Goal: Ask a question

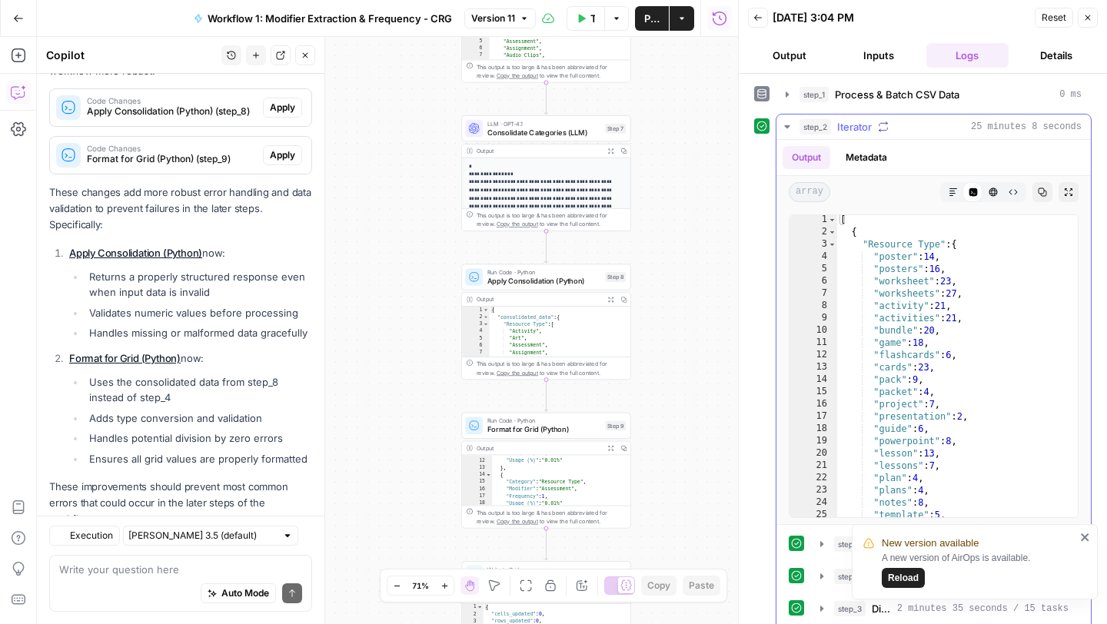
scroll to position [5, 0]
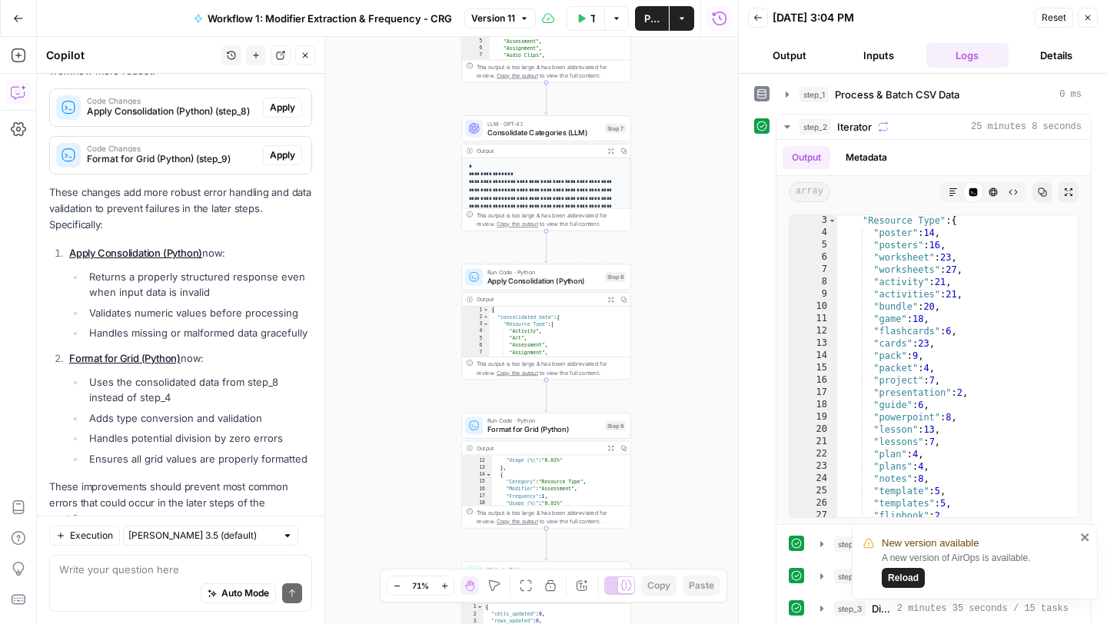
click at [1088, 536] on icon "close" at bounding box center [1085, 537] width 11 height 12
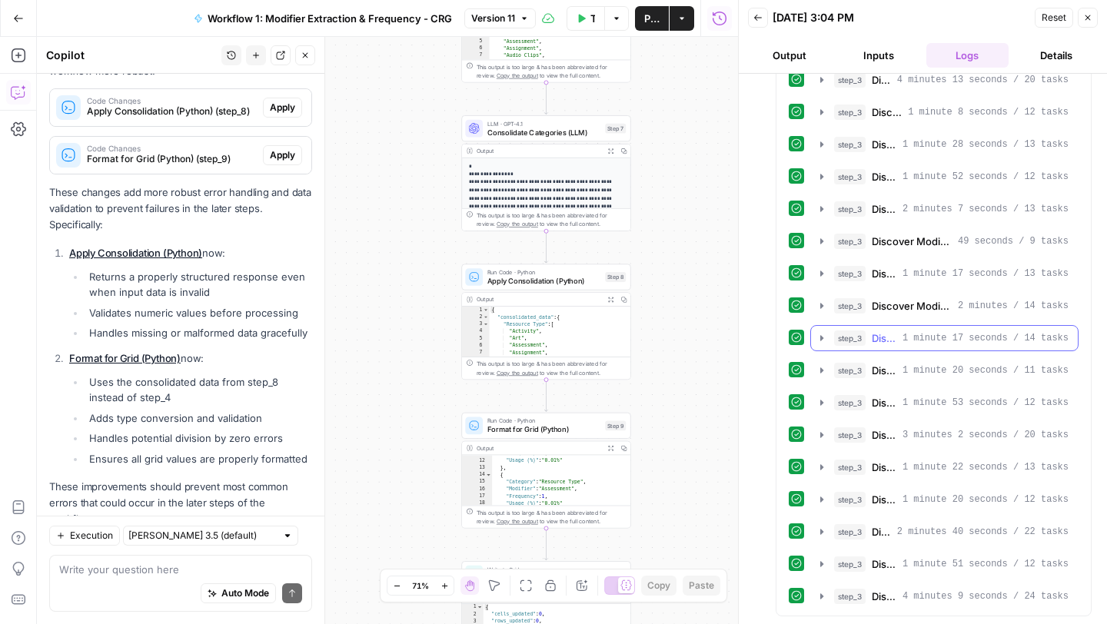
scroll to position [0, 0]
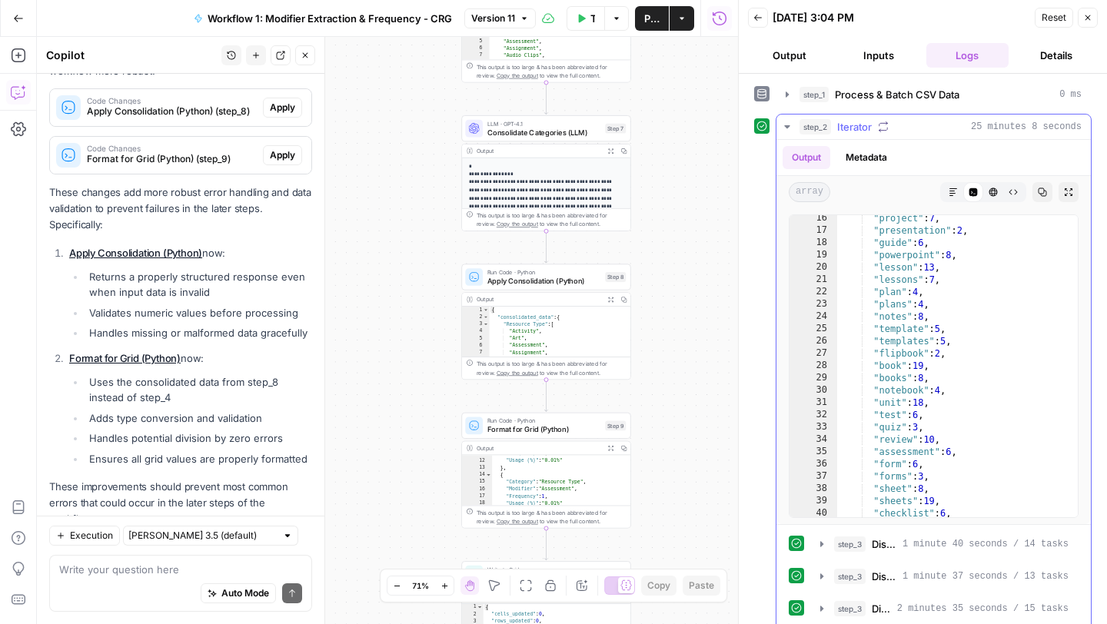
click at [787, 125] on icon "button" at bounding box center [786, 126] width 5 height 3
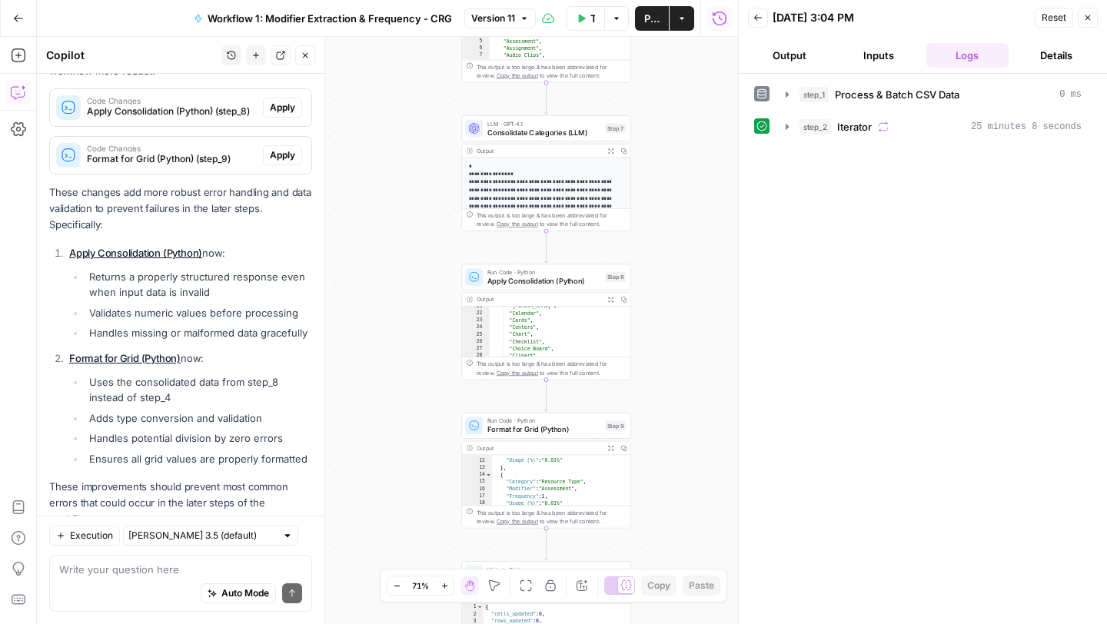
scroll to position [251, 0]
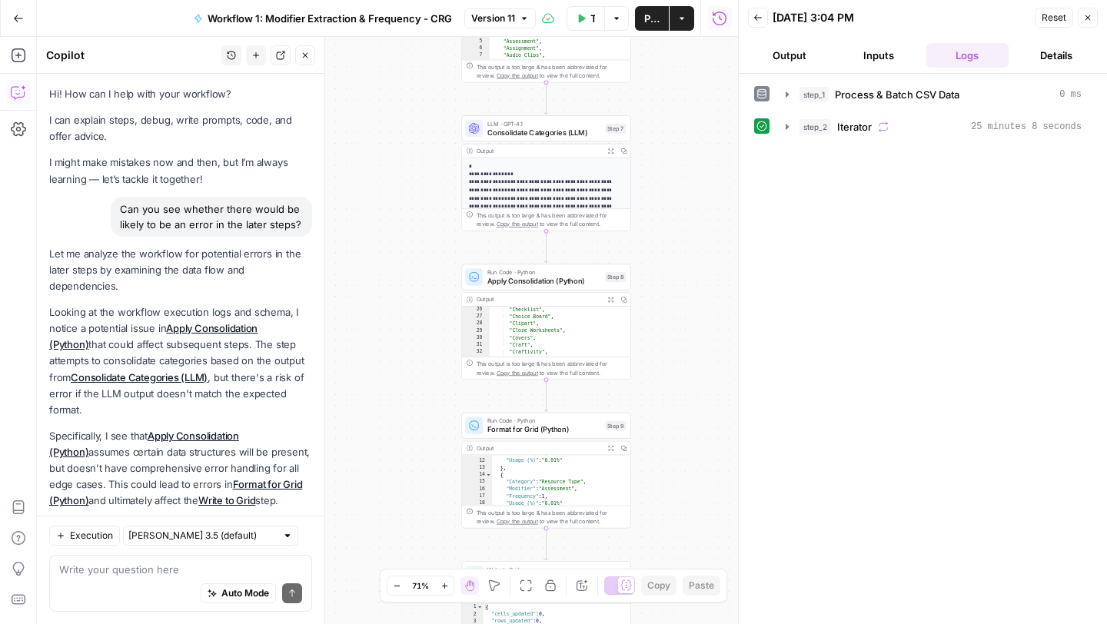
scroll to position [473, 0]
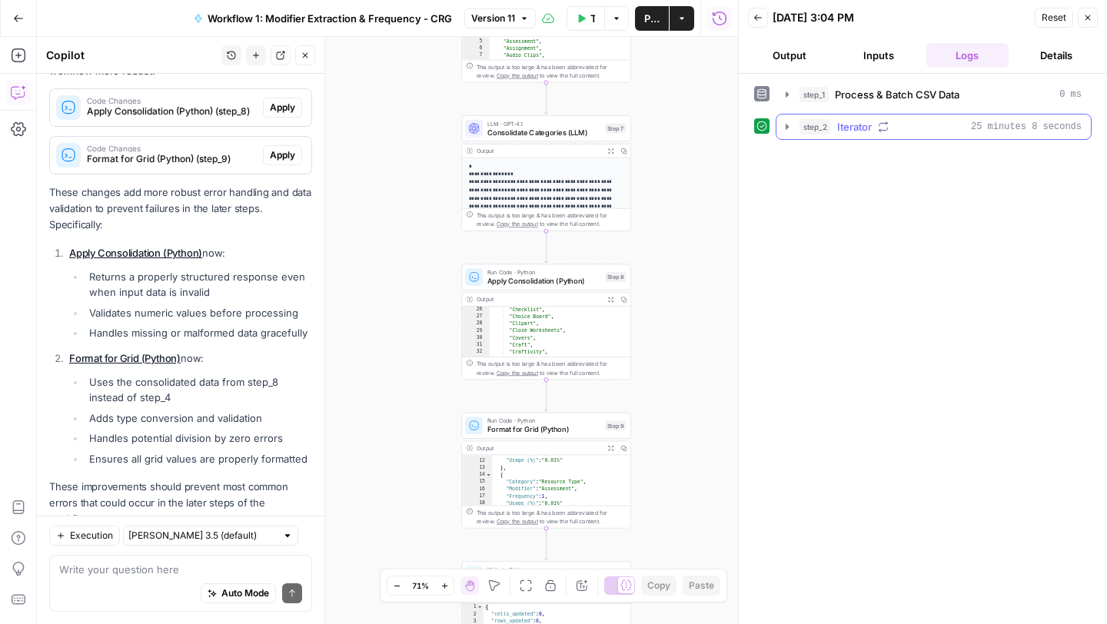
click at [785, 128] on icon "button" at bounding box center [786, 126] width 3 height 5
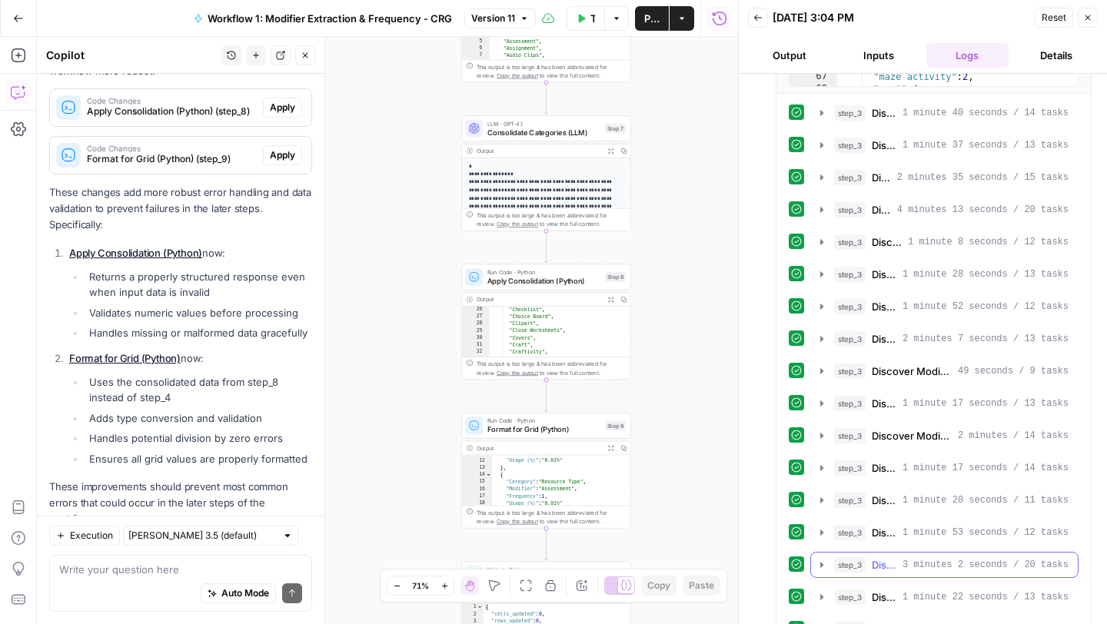
scroll to position [561, 0]
click at [820, 598] on icon "button" at bounding box center [821, 595] width 3 height 5
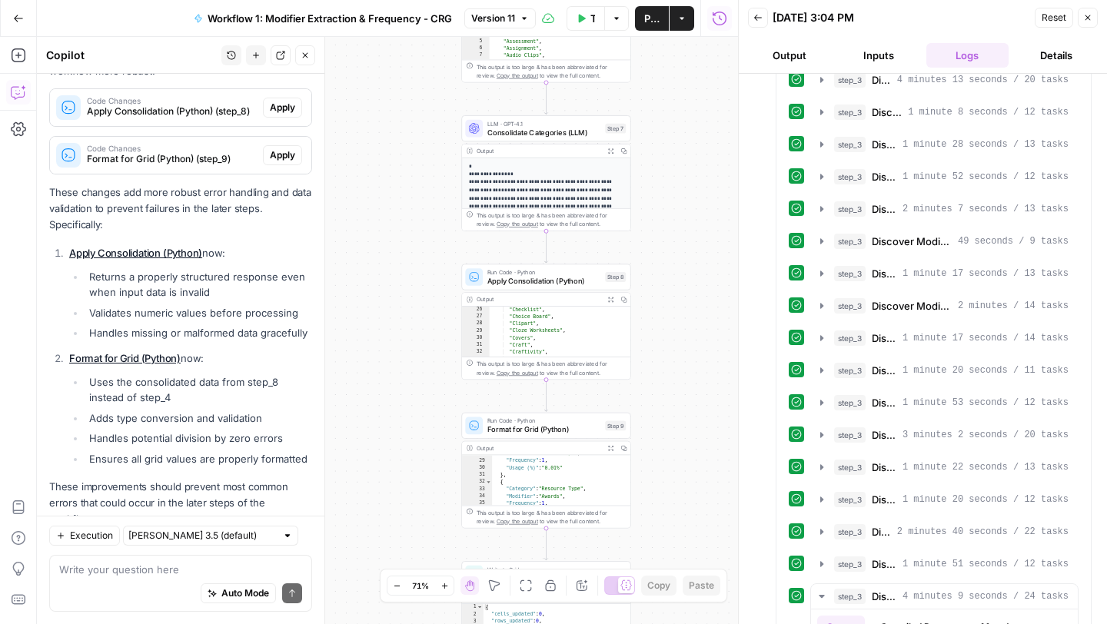
scroll to position [277, 0]
click at [134, 577] on div "Auto Mode Send" at bounding box center [180, 594] width 243 height 34
type textarea "wHE"
type textarea "w"
type textarea "Where"
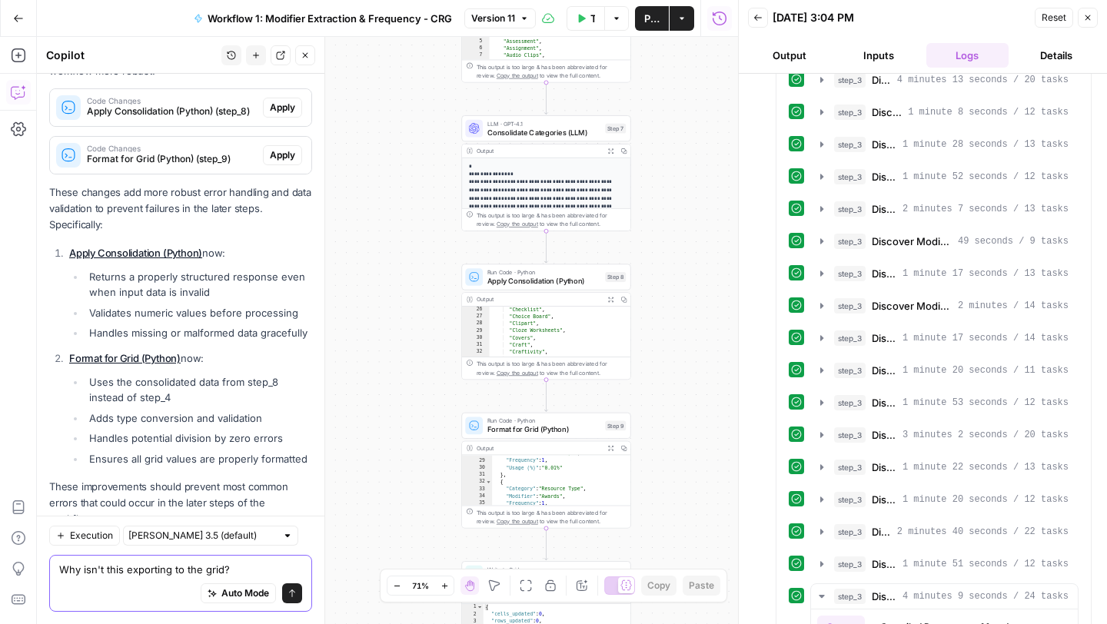
type textarea "Why isn't this exporting to the grid?"
click at [291, 594] on icon "submit" at bounding box center [291, 593] width 9 height 9
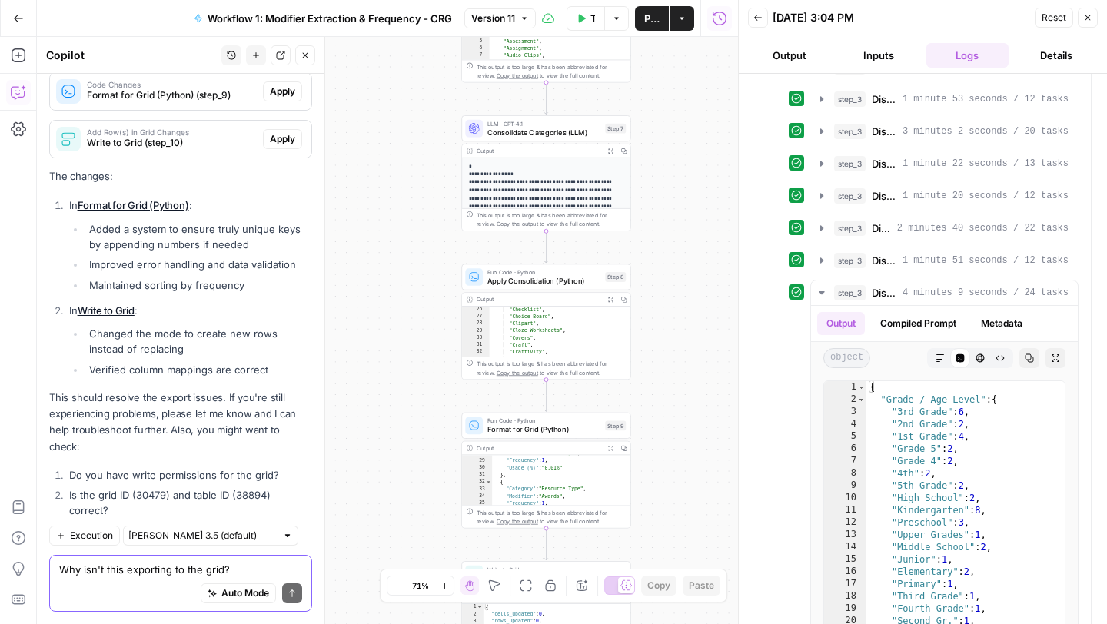
scroll to position [946, 0]
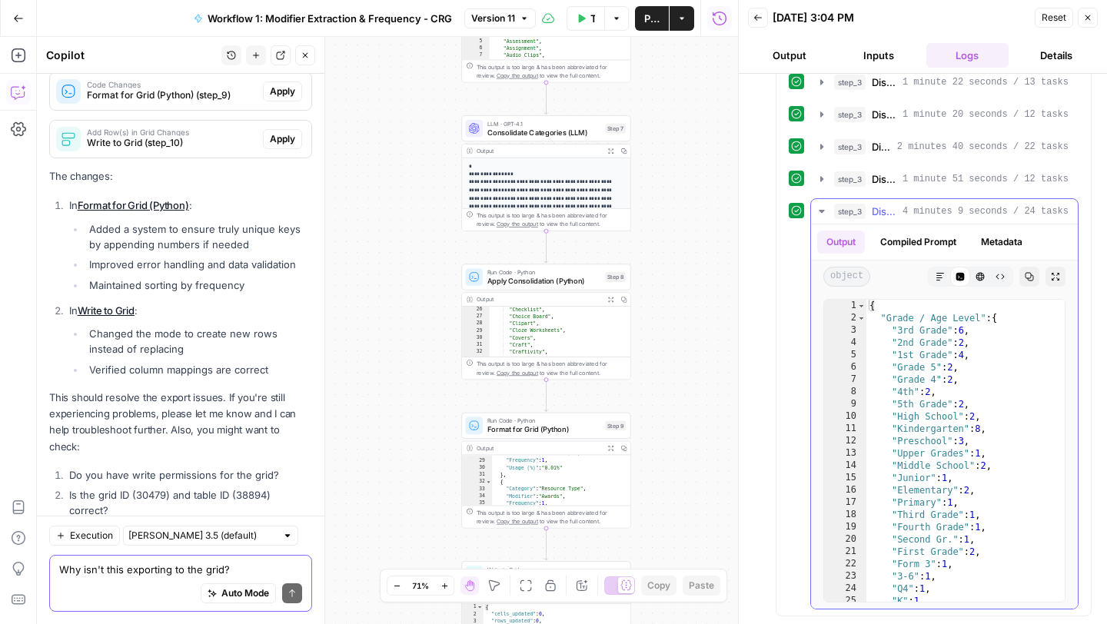
click at [820, 214] on icon "button" at bounding box center [821, 211] width 12 height 12
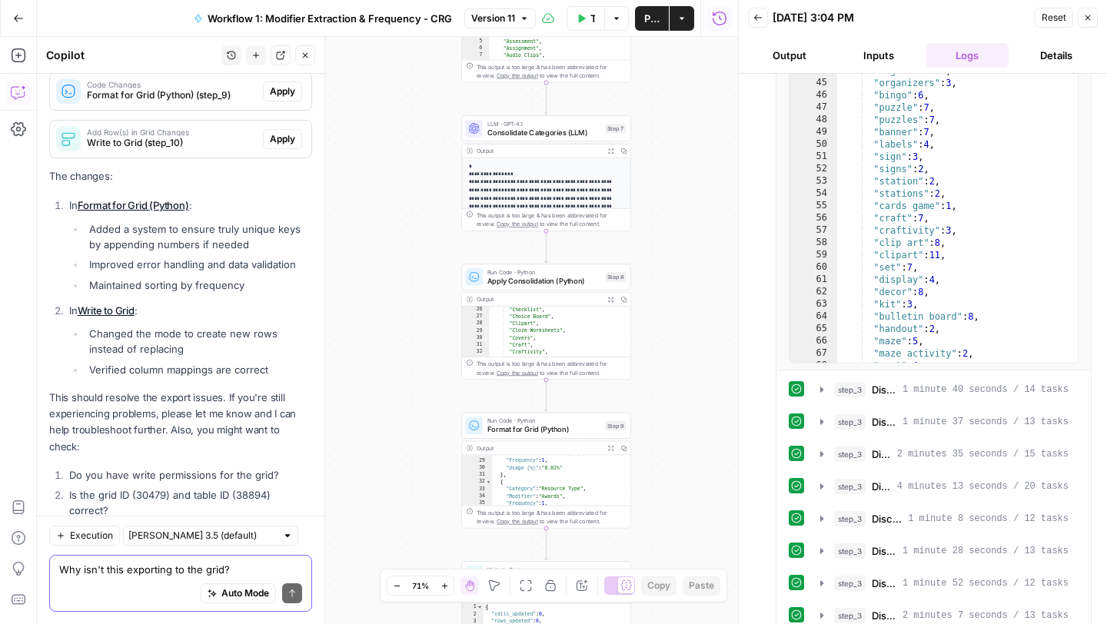
scroll to position [0, 0]
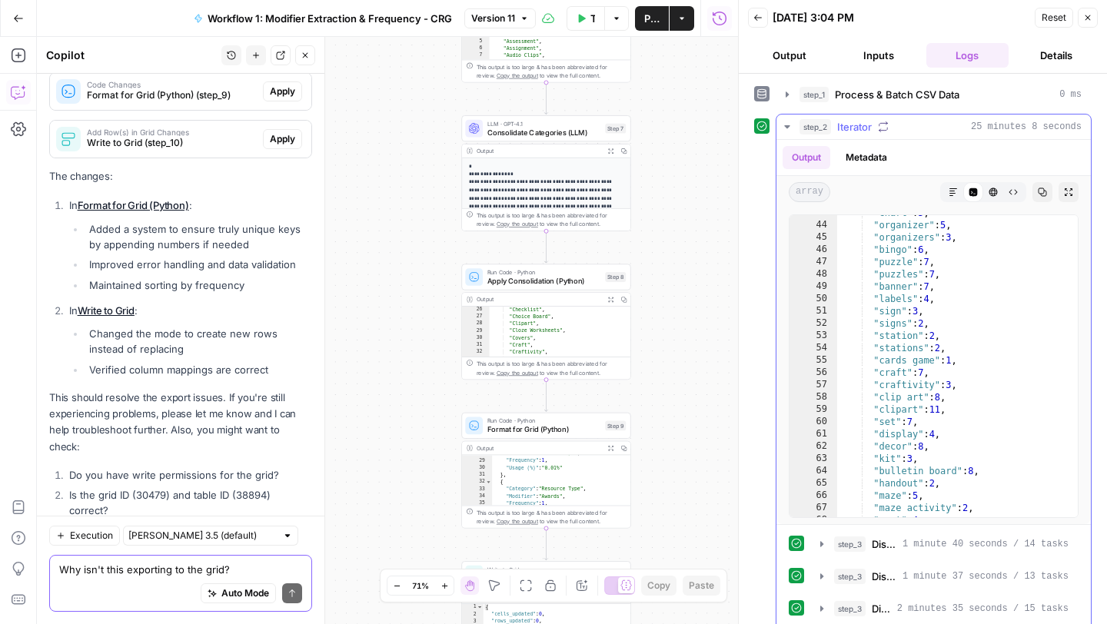
click at [789, 125] on icon "button" at bounding box center [787, 127] width 12 height 12
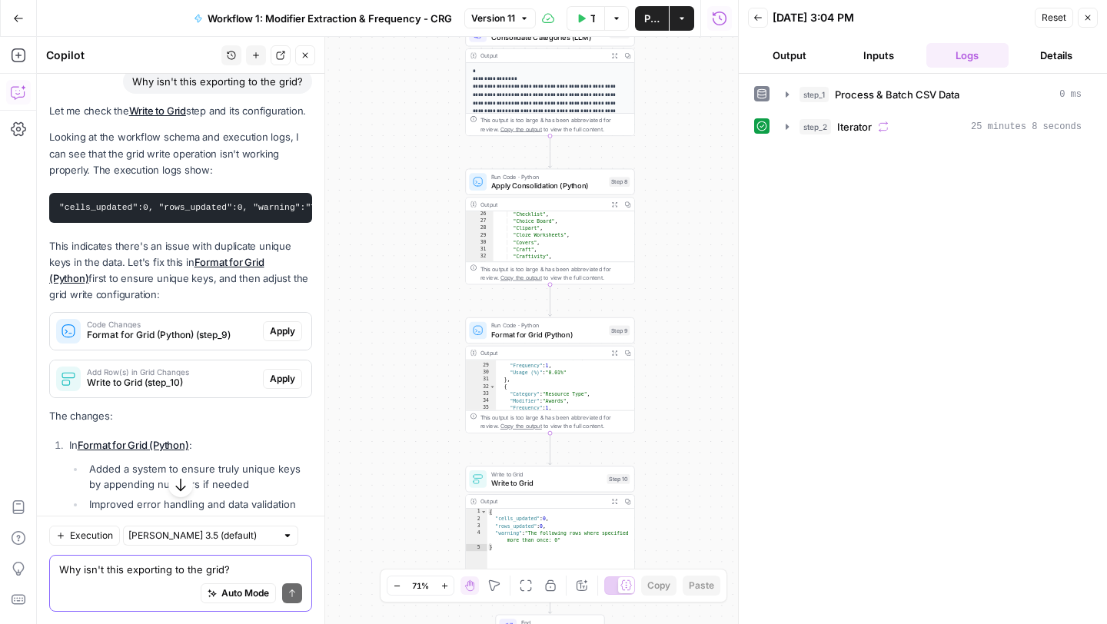
scroll to position [944, 0]
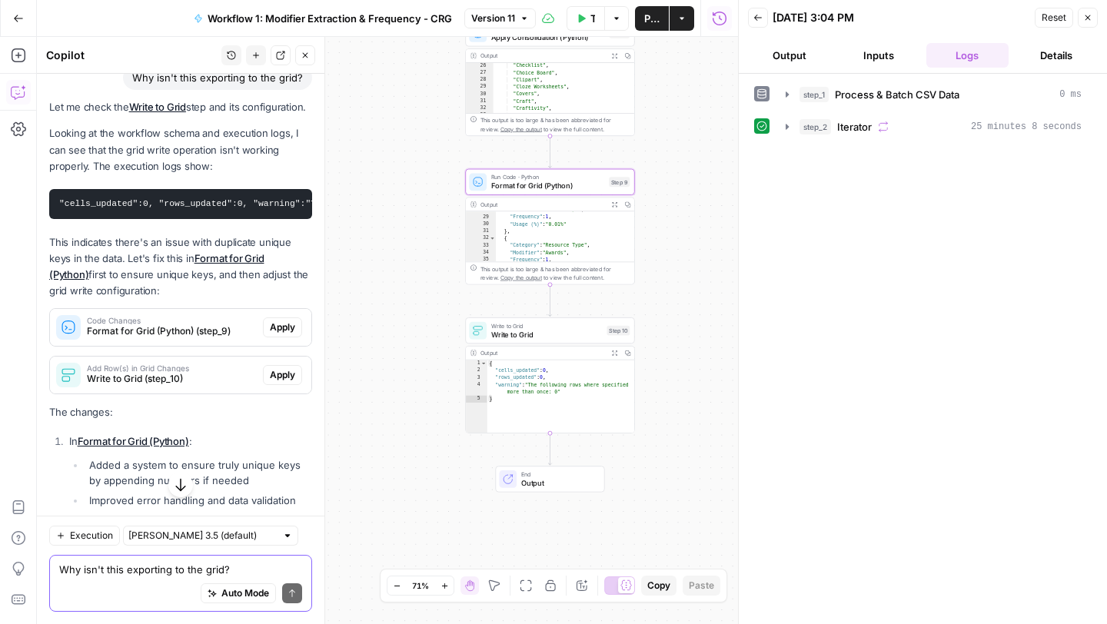
click at [281, 320] on span "Apply" at bounding box center [282, 327] width 25 height 14
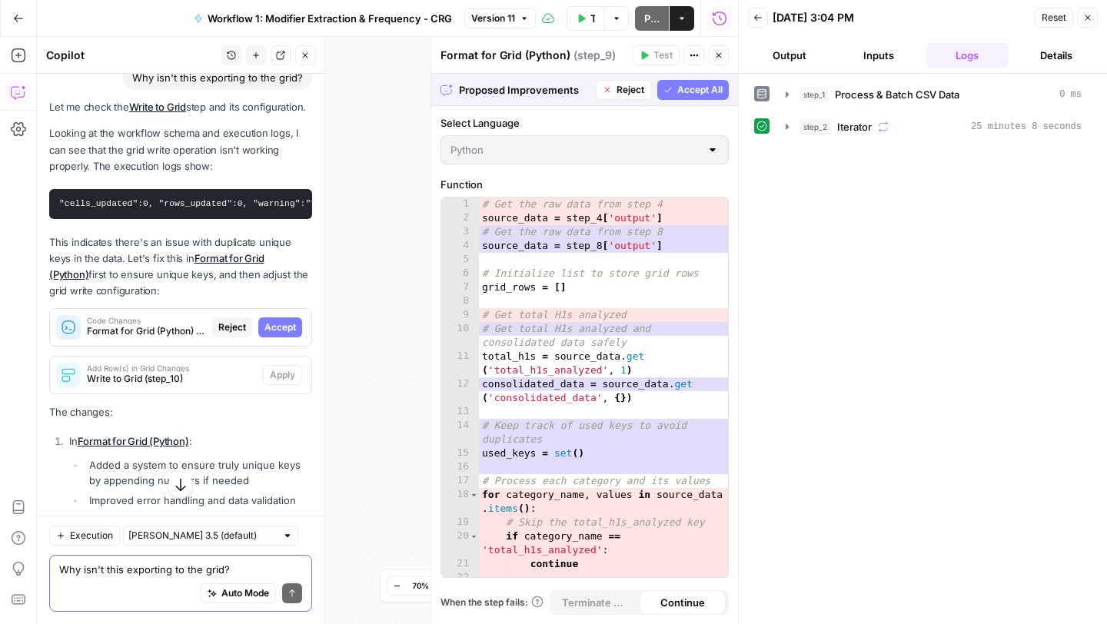
click at [281, 320] on span "Accept" at bounding box center [280, 327] width 32 height 14
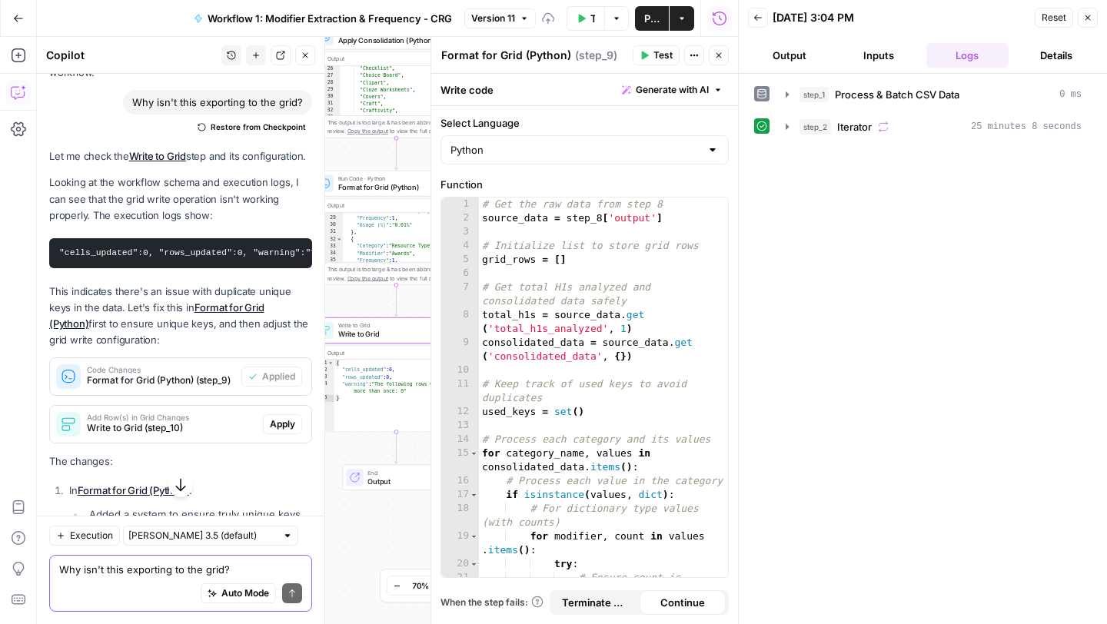
scroll to position [993, 0]
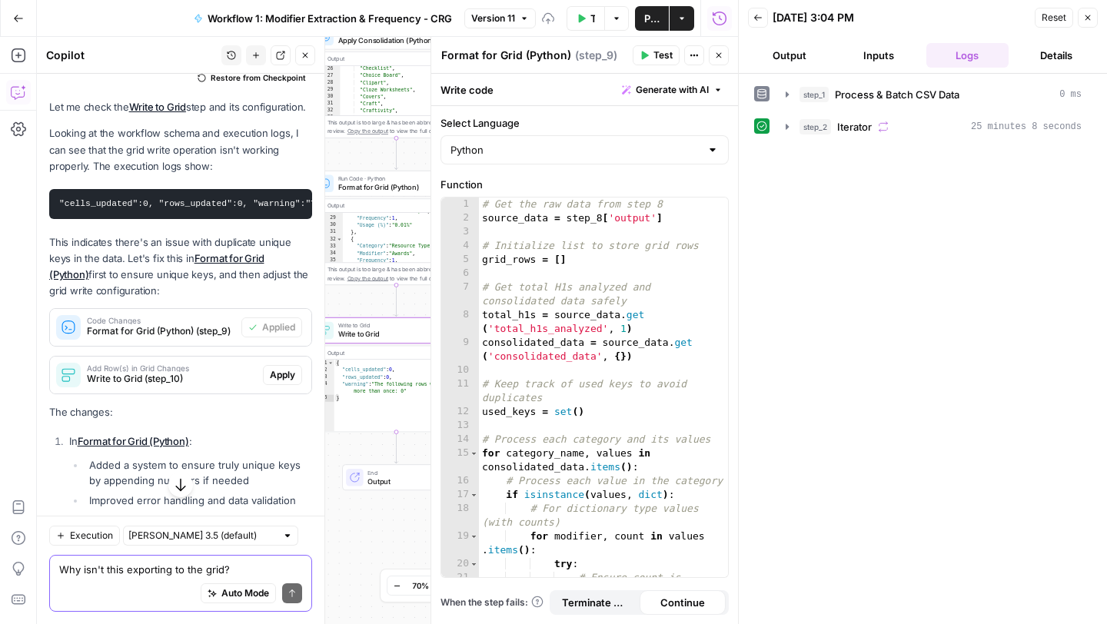
click at [281, 368] on span "Apply" at bounding box center [282, 375] width 25 height 14
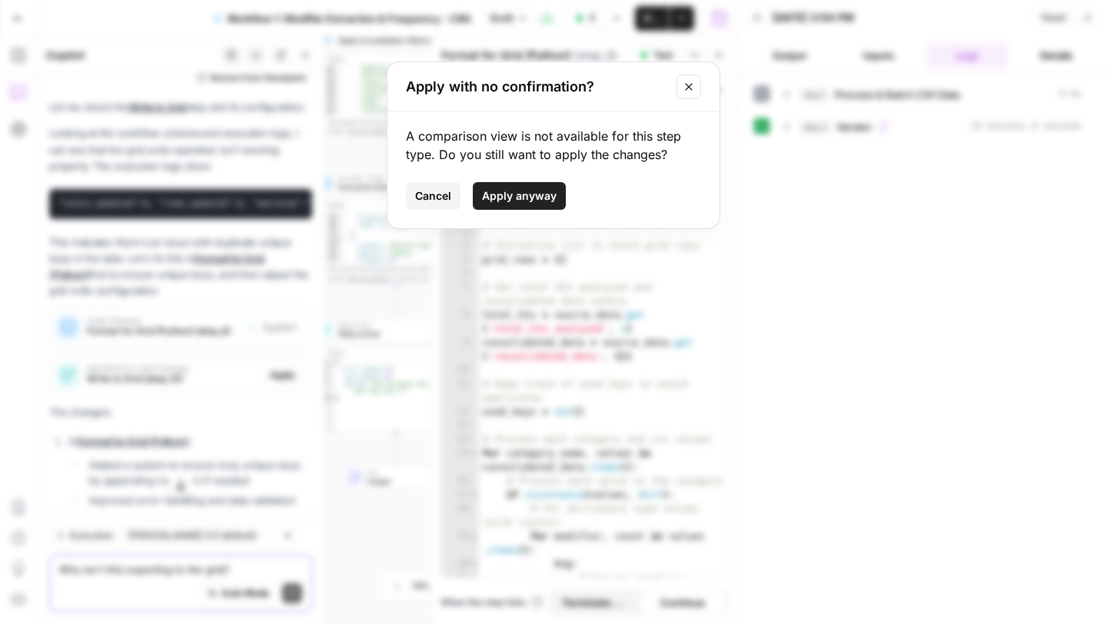
click at [502, 192] on span "Apply anyway" at bounding box center [519, 195] width 75 height 15
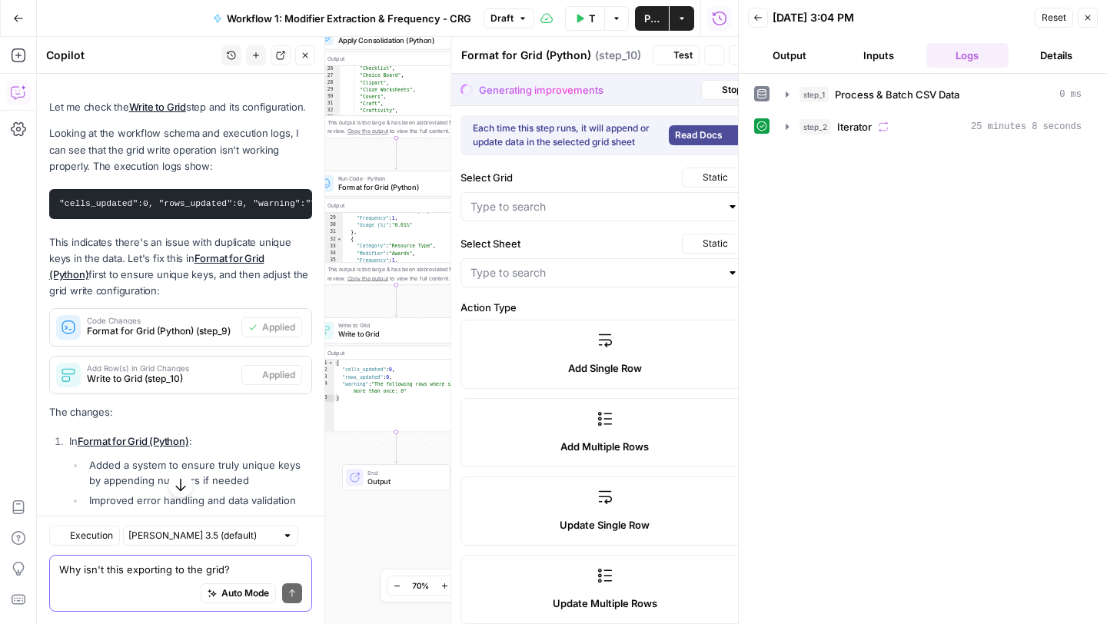
type textarea "Write to Grid"
type input "H1 - CRG - Analysis"
type input "Modifier Frequency"
type input "Category"
type input "Modifier"
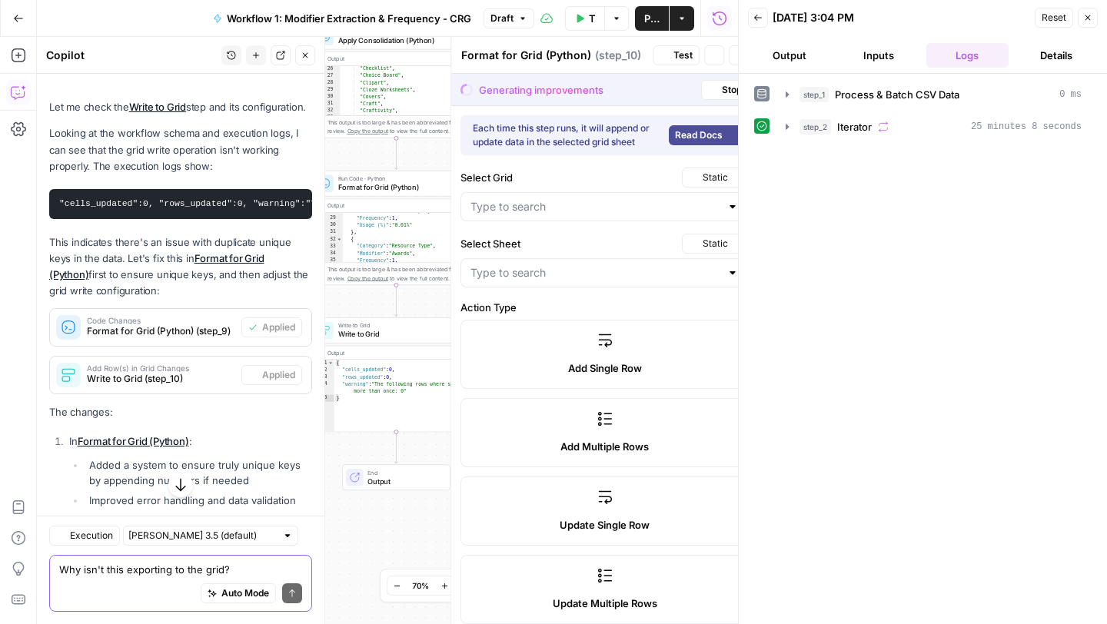
type input "Frequency"
type input "Usage (%)"
type input "unique_key"
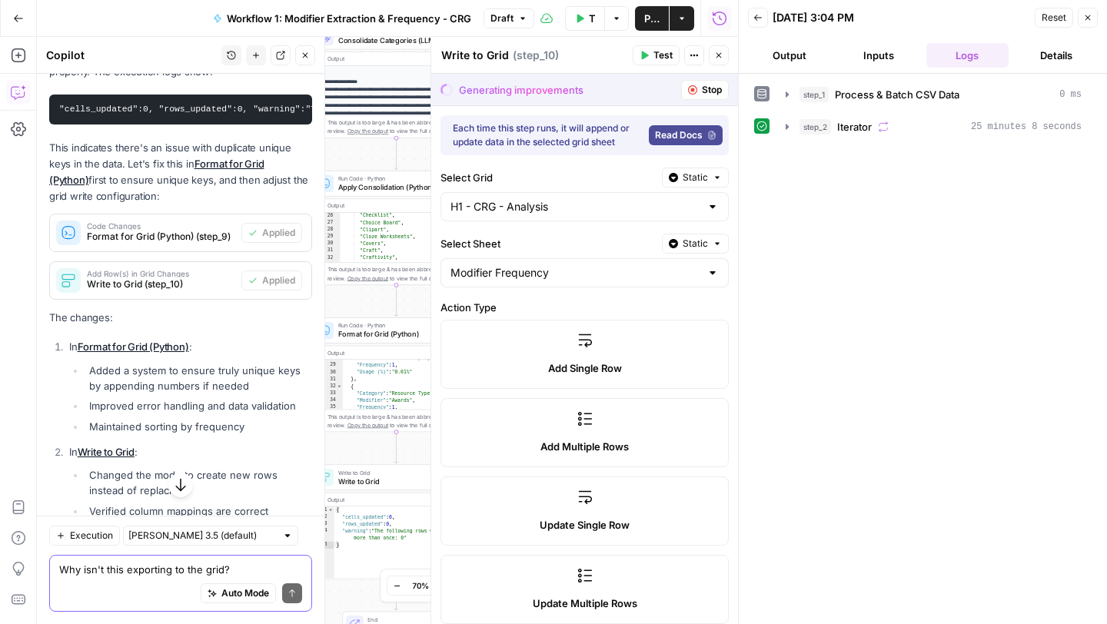
scroll to position [1083, 0]
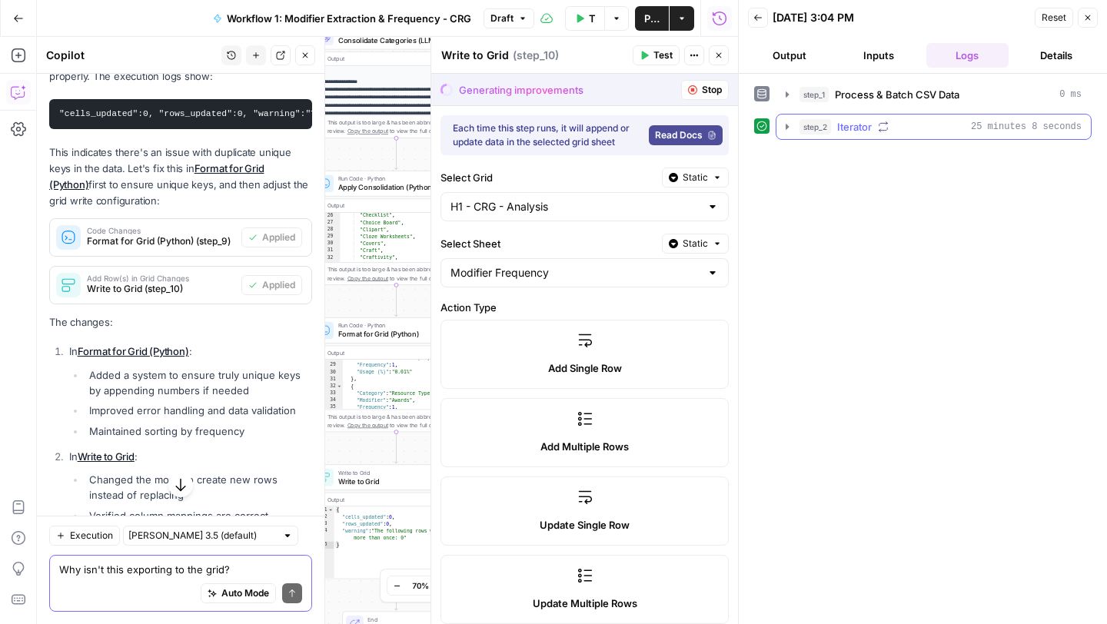
click at [786, 125] on icon "button" at bounding box center [786, 126] width 3 height 5
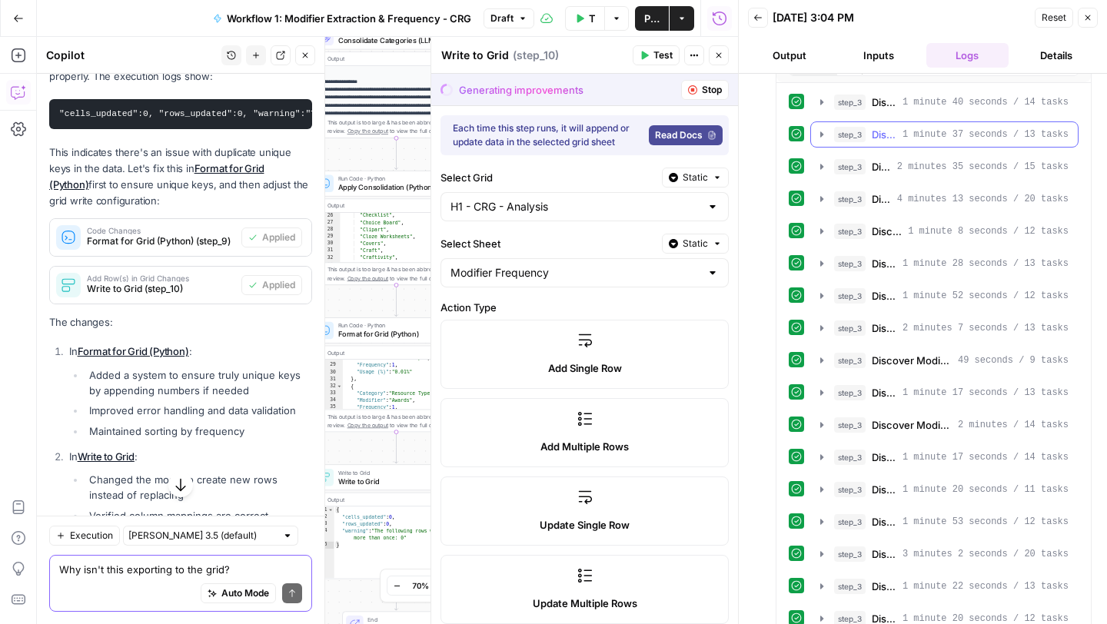
scroll to position [561, 0]
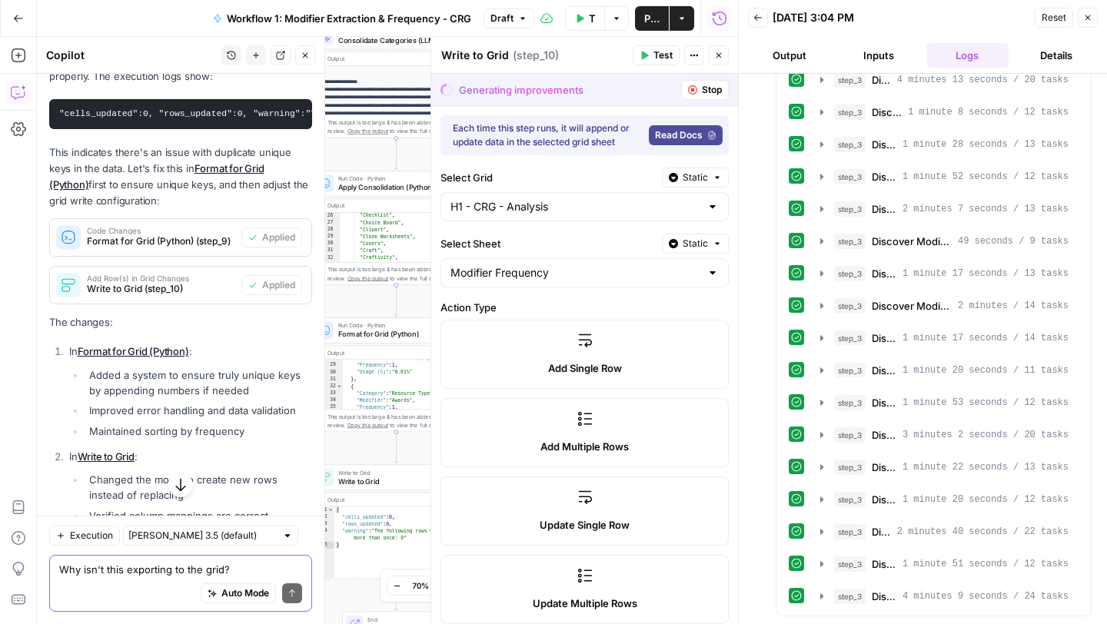
click at [763, 16] on button "Back" at bounding box center [758, 18] width 20 height 20
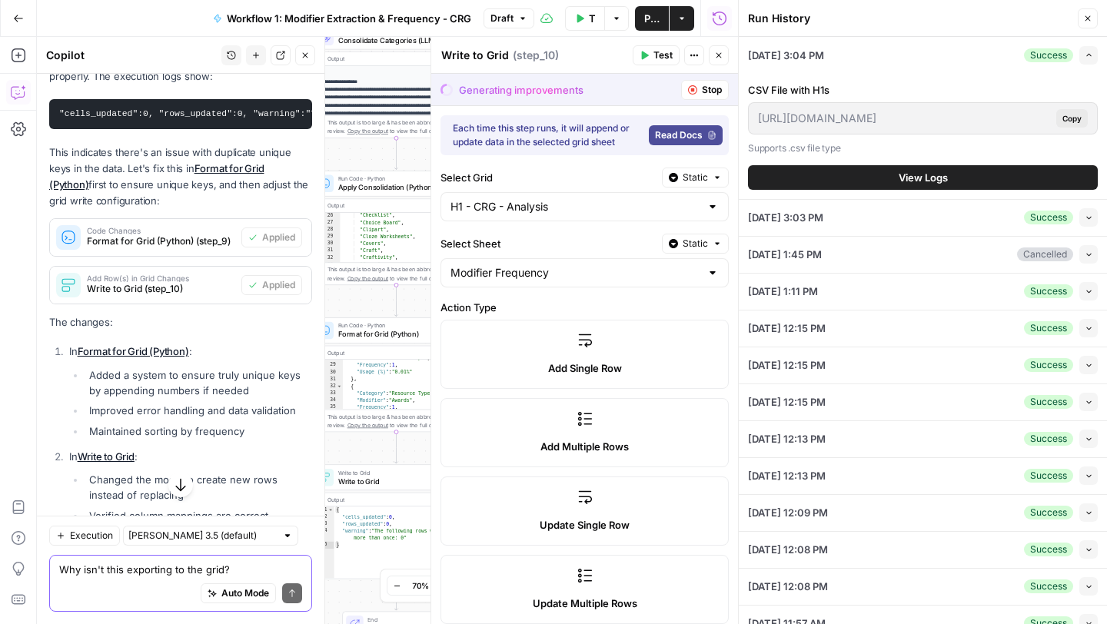
click at [616, 20] on icon "button" at bounding box center [616, 18] width 9 height 9
click at [579, 79] on span "View Last Test" at bounding box center [574, 75] width 68 height 15
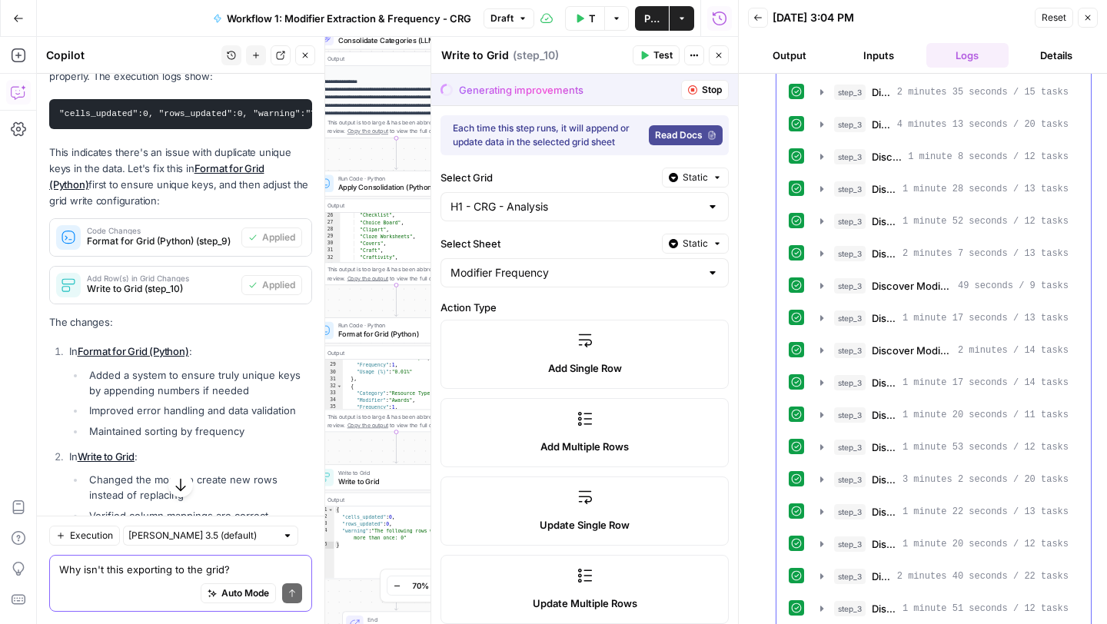
scroll to position [561, 0]
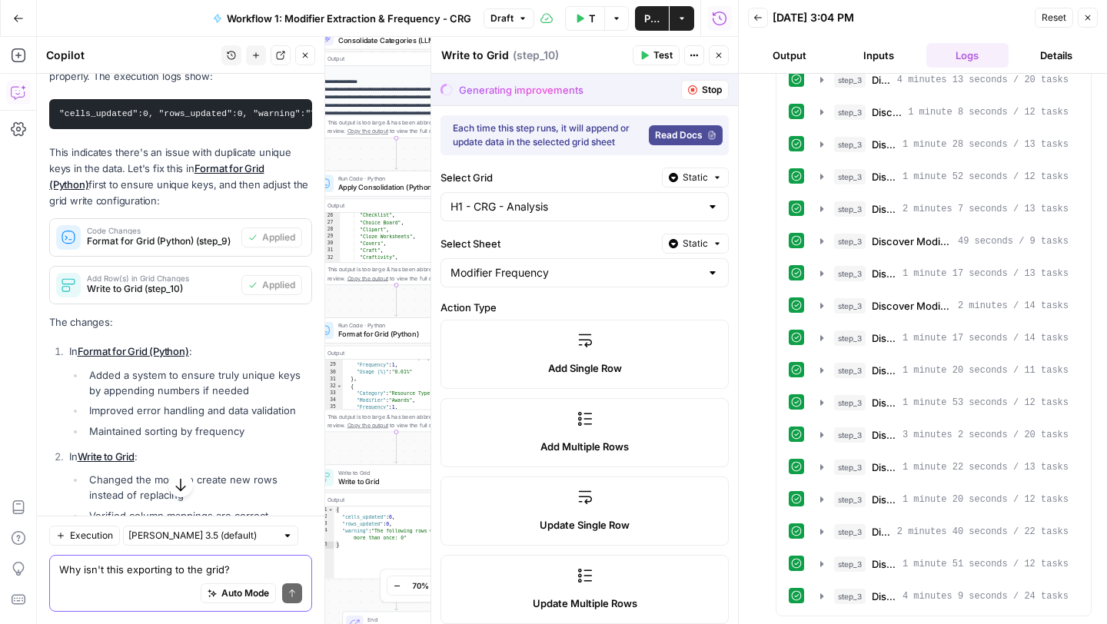
click at [179, 556] on div "Why isn't this exporting to the grid? Write your question here Auto Mode Send" at bounding box center [180, 583] width 263 height 57
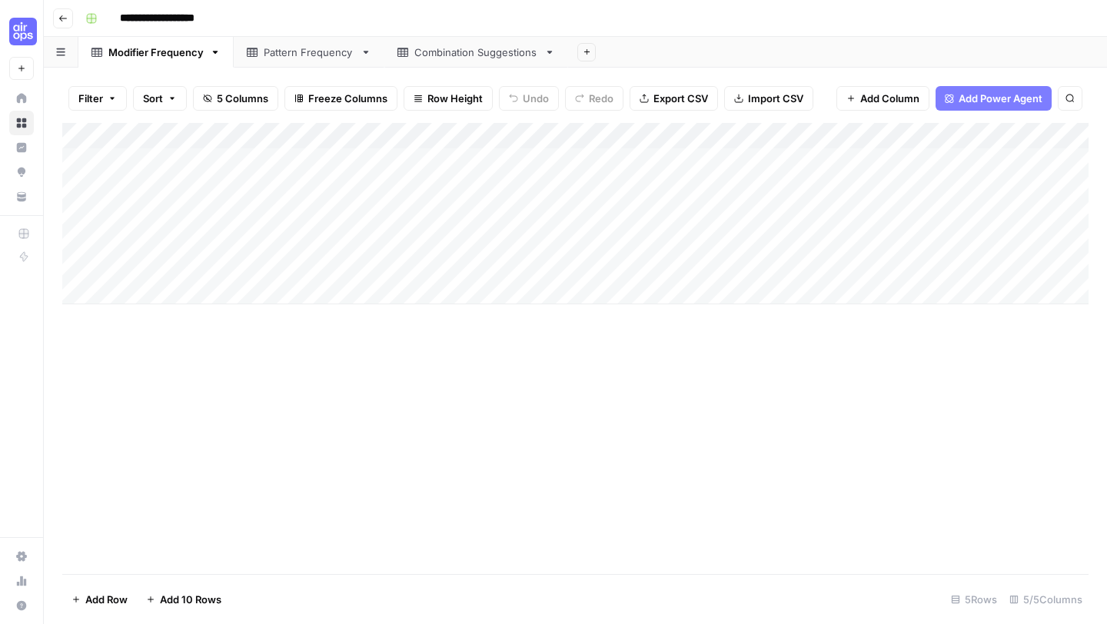
click at [316, 55] on div "Pattern Frequency" at bounding box center [309, 52] width 91 height 15
click at [483, 58] on div "Combination Suggestions" at bounding box center [476, 52] width 124 height 15
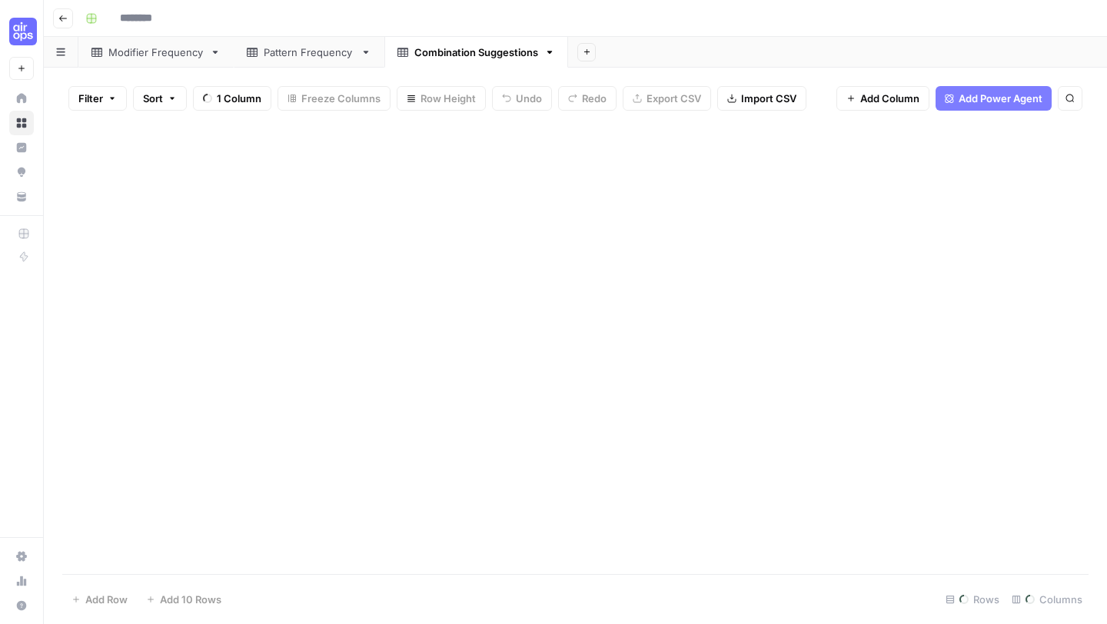
type input "**********"
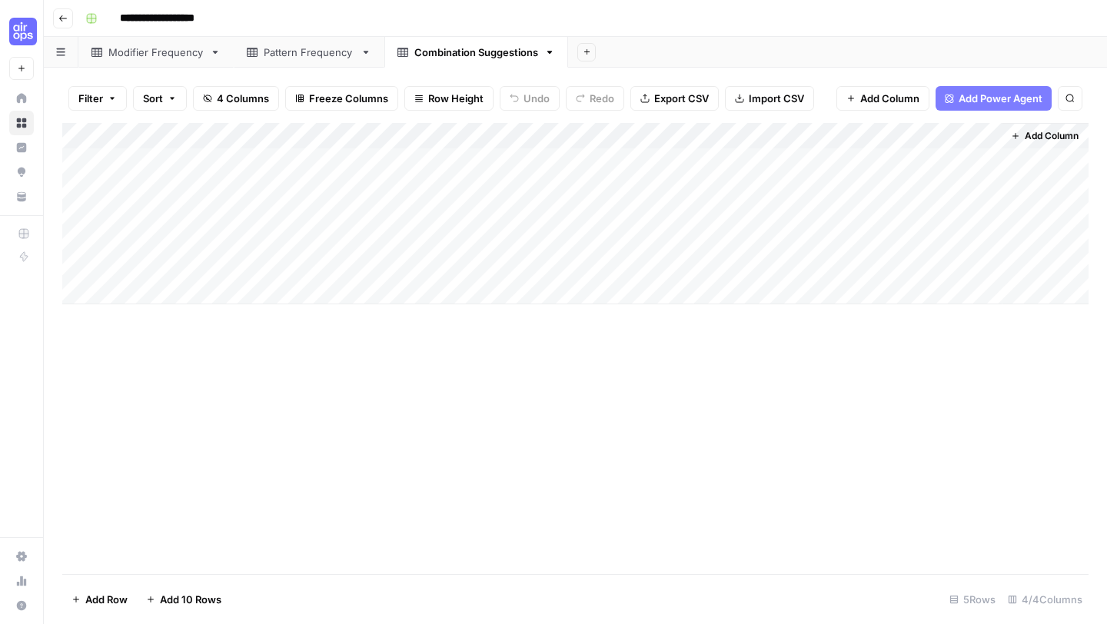
click at [170, 46] on div "Modifier Frequency" at bounding box center [155, 52] width 95 height 15
